Goal: Find contact information: Find contact information

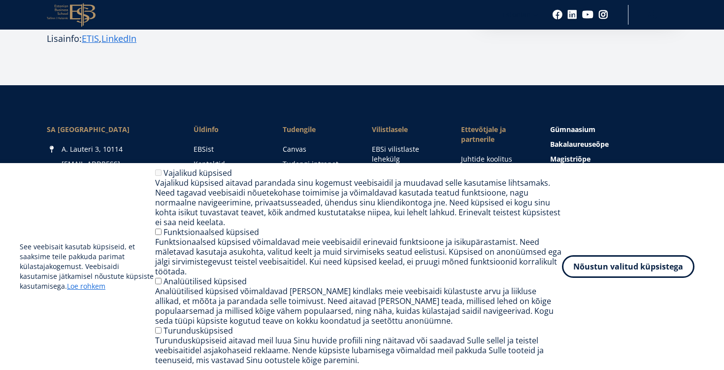
scroll to position [321, 0]
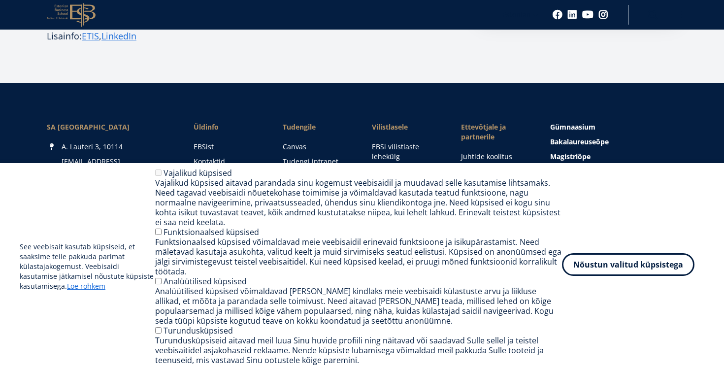
click at [603, 266] on button "Nõustun valitud küpsistega" at bounding box center [628, 264] width 132 height 23
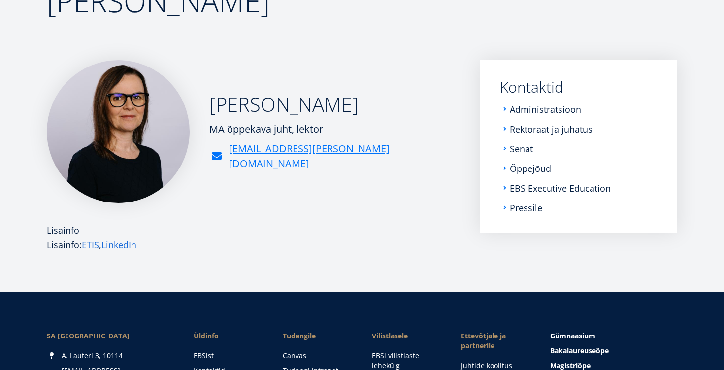
scroll to position [113, 0]
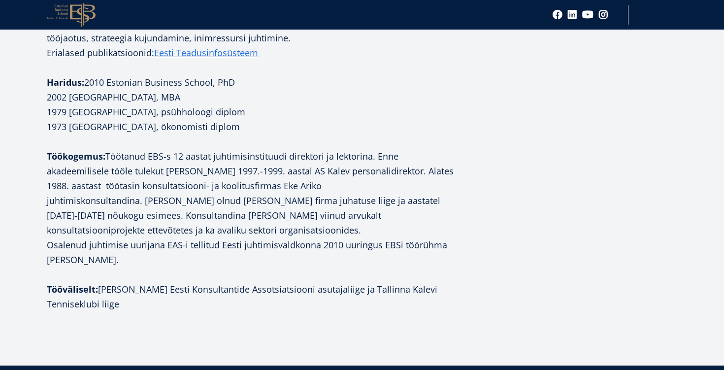
scroll to position [311, 0]
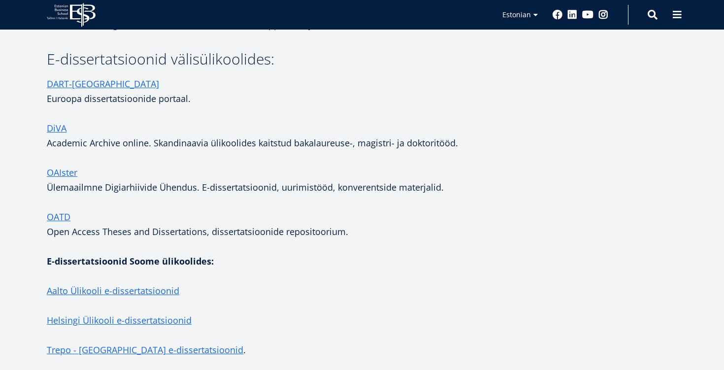
scroll to position [1854, 0]
